Goal: Task Accomplishment & Management: Manage account settings

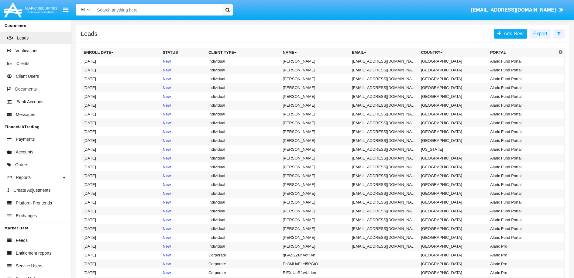
drag, startPoint x: 158, startPoint y: 15, endPoint x: 160, endPoint y: 9, distance: 6.3
click at [158, 15] on input "Search" at bounding box center [157, 9] width 126 height 11
paste input "[EMAIL_ADDRESS][DOMAIN_NAME]"
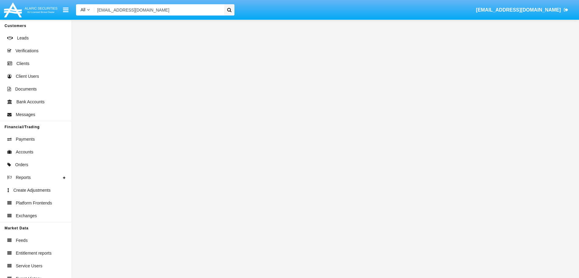
type input "[EMAIL_ADDRESS][DOMAIN_NAME]"
click at [230, 9] on icon at bounding box center [229, 10] width 4 height 5
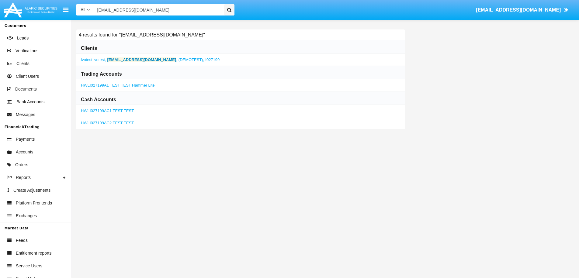
click at [139, 59] on span "[EMAIL_ADDRESS][DOMAIN_NAME] ," at bounding box center [142, 59] width 70 height 5
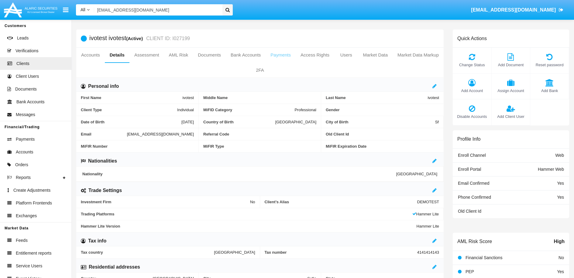
click at [296, 56] on link "Payments" at bounding box center [281, 55] width 30 height 15
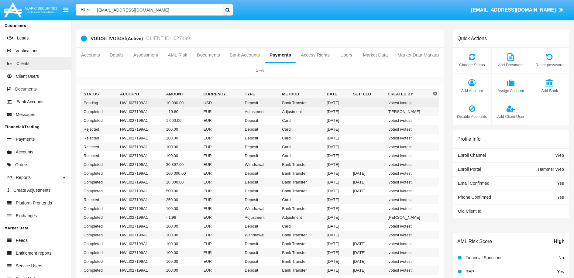
click at [254, 102] on td "Deposit" at bounding box center [260, 103] width 37 height 9
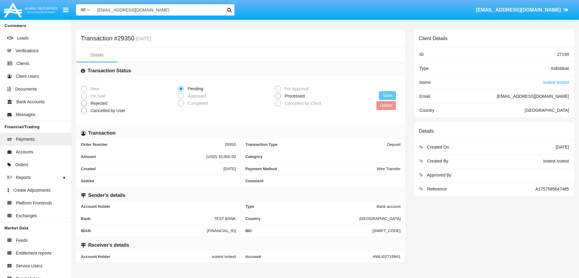
click at [282, 95] on span "Processed" at bounding box center [293, 96] width 25 height 6
click at [278, 99] on input "Processed" at bounding box center [278, 99] width 0 height 0
radio input "true"
click at [390, 94] on button "Save" at bounding box center [387, 95] width 17 height 9
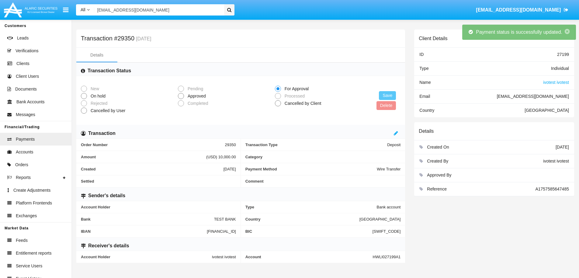
click at [196, 97] on span "Approved" at bounding box center [195, 96] width 23 height 6
click at [181, 99] on input "Approved" at bounding box center [181, 99] width 0 height 0
radio input "true"
click at [386, 96] on button "Save" at bounding box center [387, 95] width 17 height 9
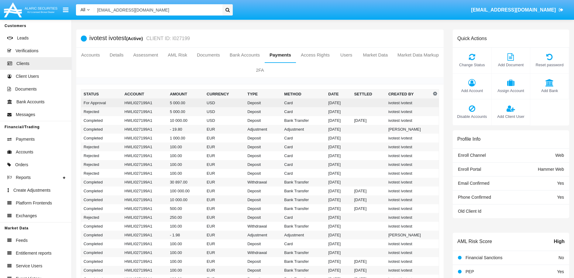
click at [226, 104] on td "USD" at bounding box center [224, 103] width 41 height 9
